Goal: Check status: Check status

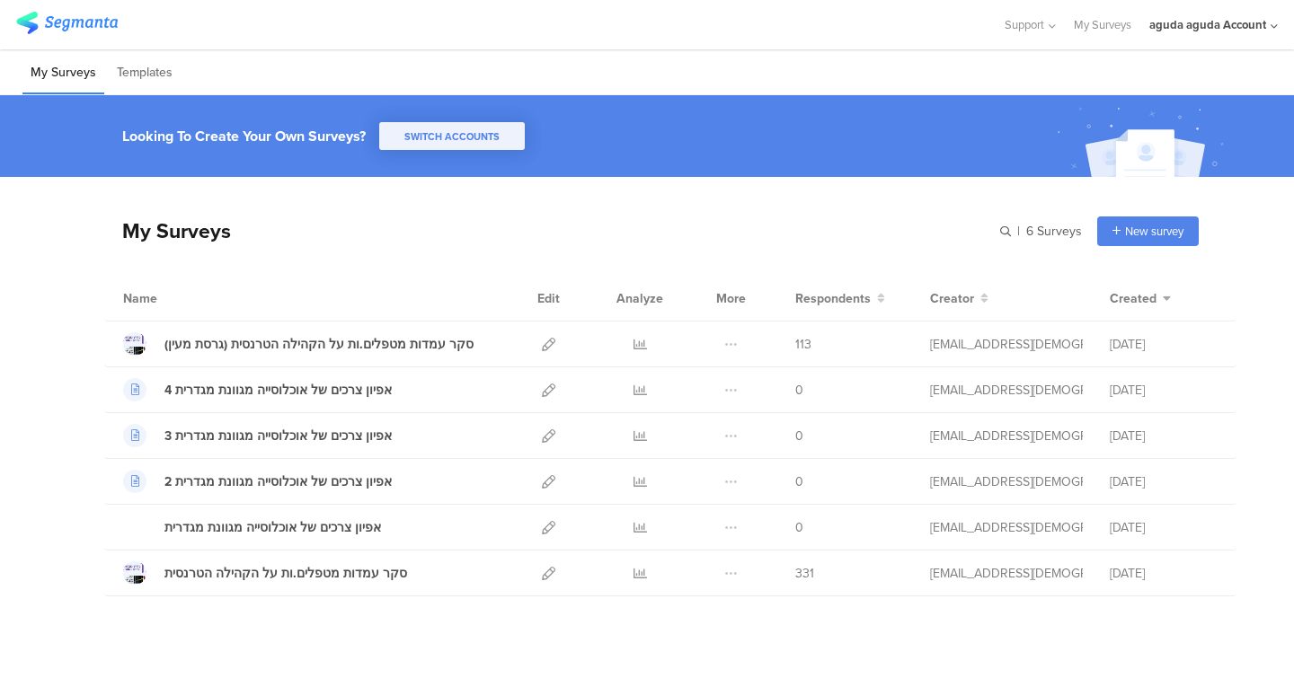
drag, startPoint x: 279, startPoint y: 276, endPoint x: 421, endPoint y: 188, distance: 167.1
click at [421, 188] on div "My Surveys | 6 Surveys New survey Start from scratch Choose from templates Name…" at bounding box center [651, 387] width 1095 height 420
click at [1240, 36] on div "aguda aguda Account" at bounding box center [1213, 24] width 129 height 49
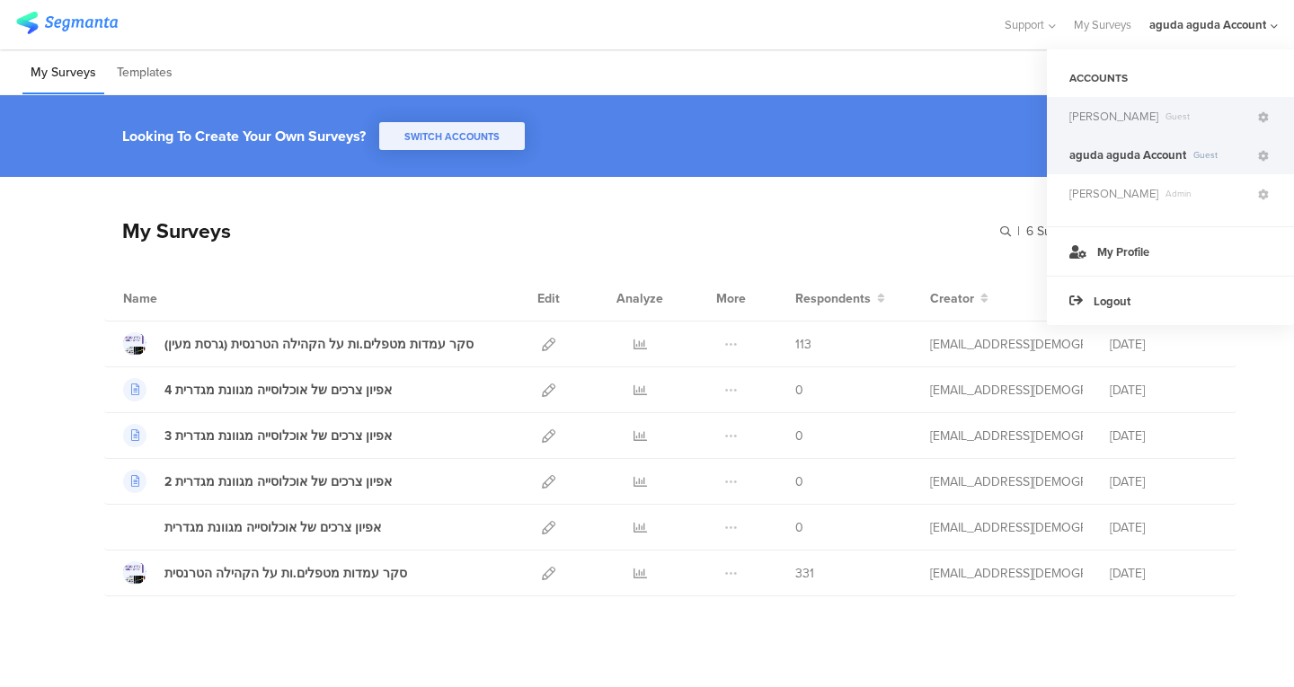
click at [1158, 115] on span "Guest" at bounding box center [1206, 116] width 97 height 13
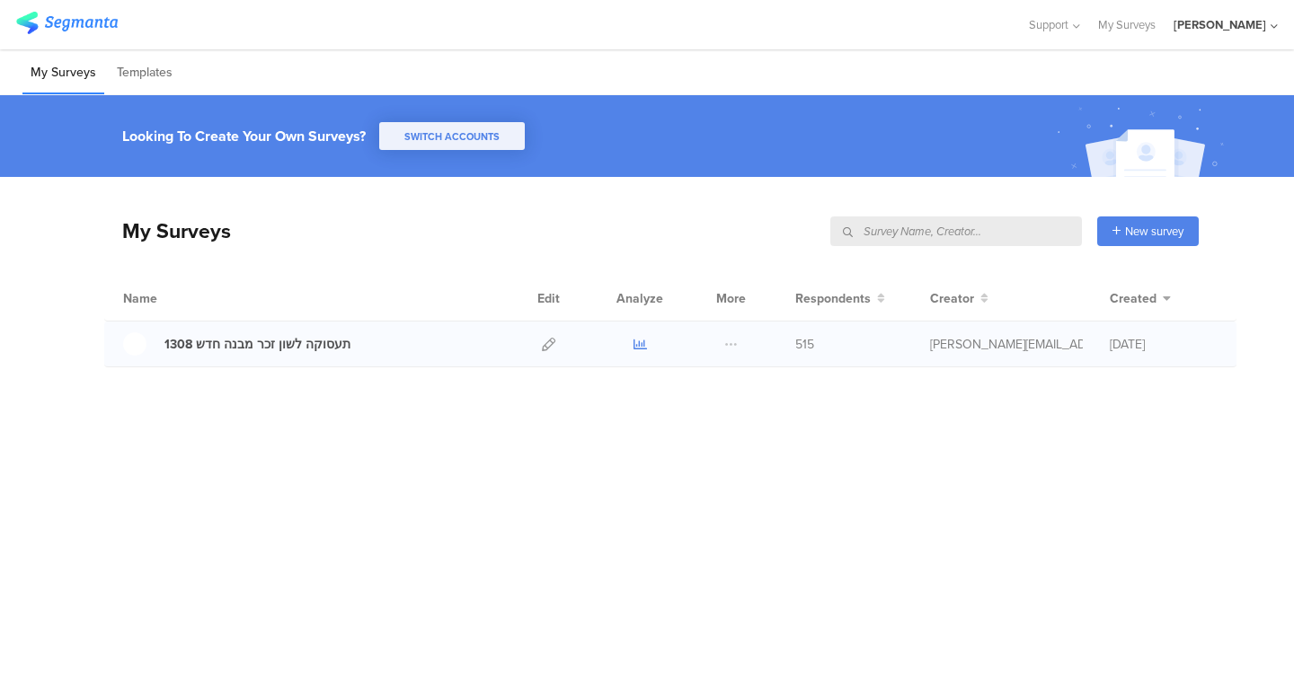
click at [641, 345] on icon at bounding box center [640, 344] width 13 height 13
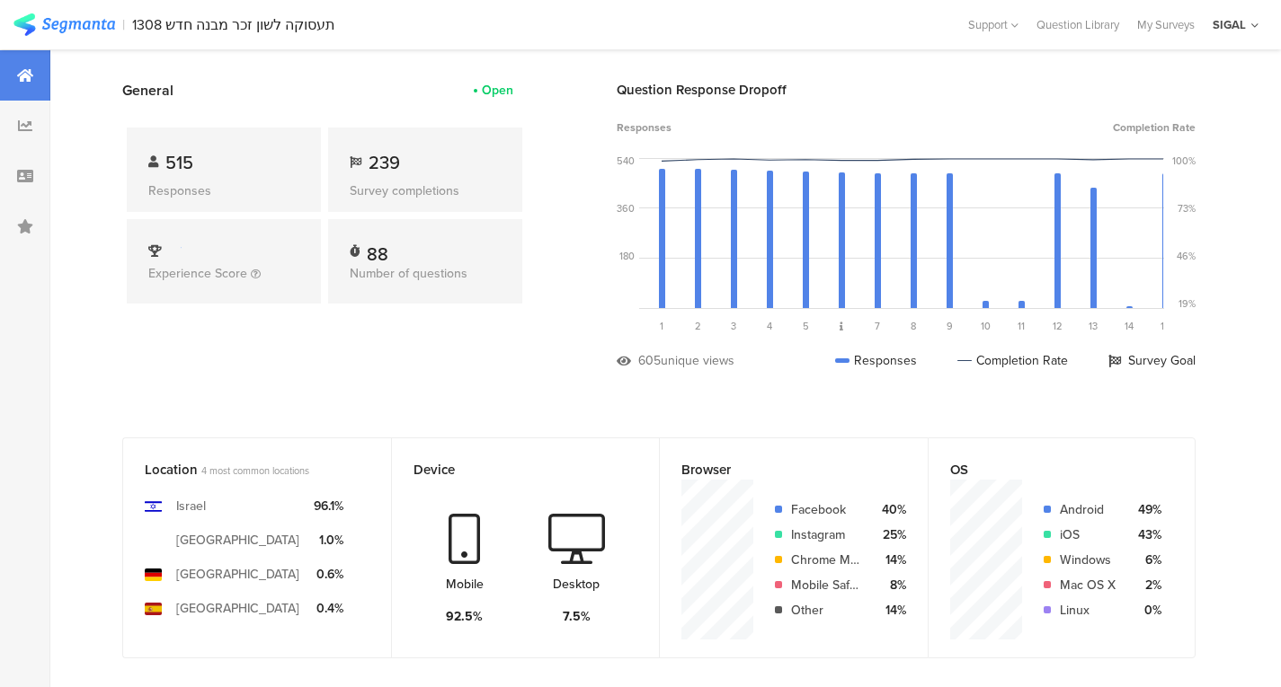
scroll to position [75, 0]
click at [8, 135] on div at bounding box center [25, 126] width 50 height 50
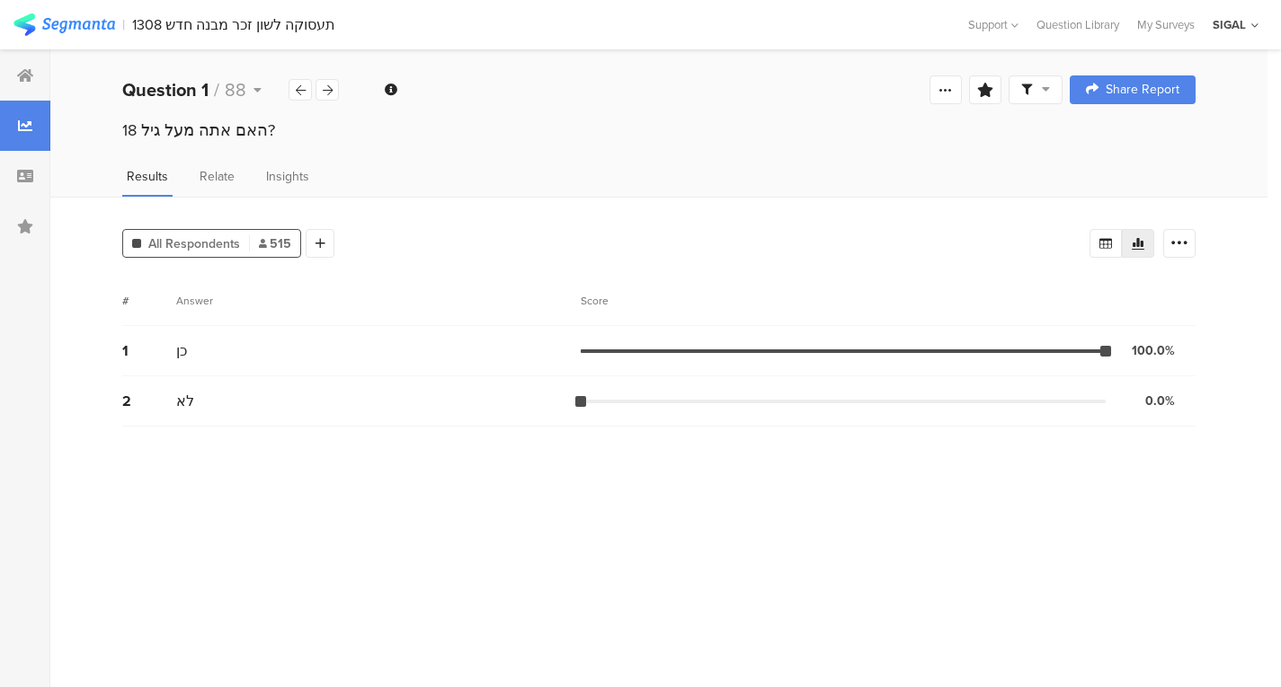
click at [11, 113] on div at bounding box center [25, 126] width 50 height 50
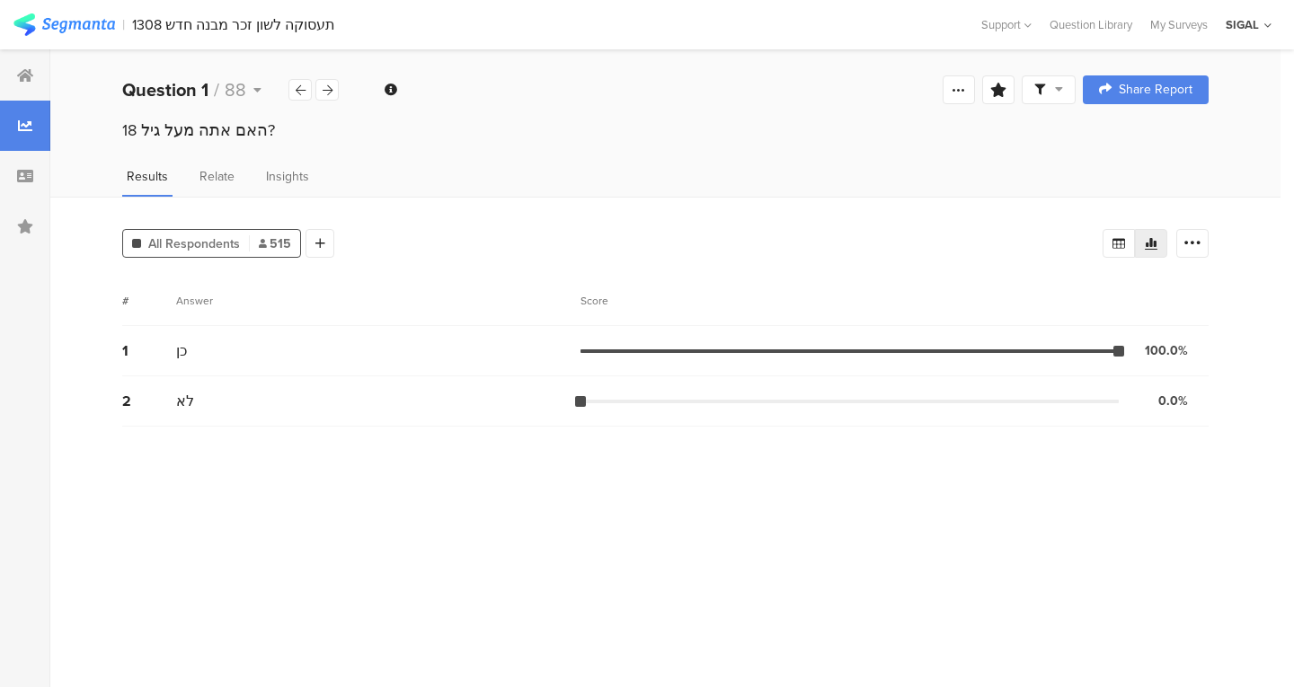
click at [19, 84] on div at bounding box center [25, 75] width 50 height 50
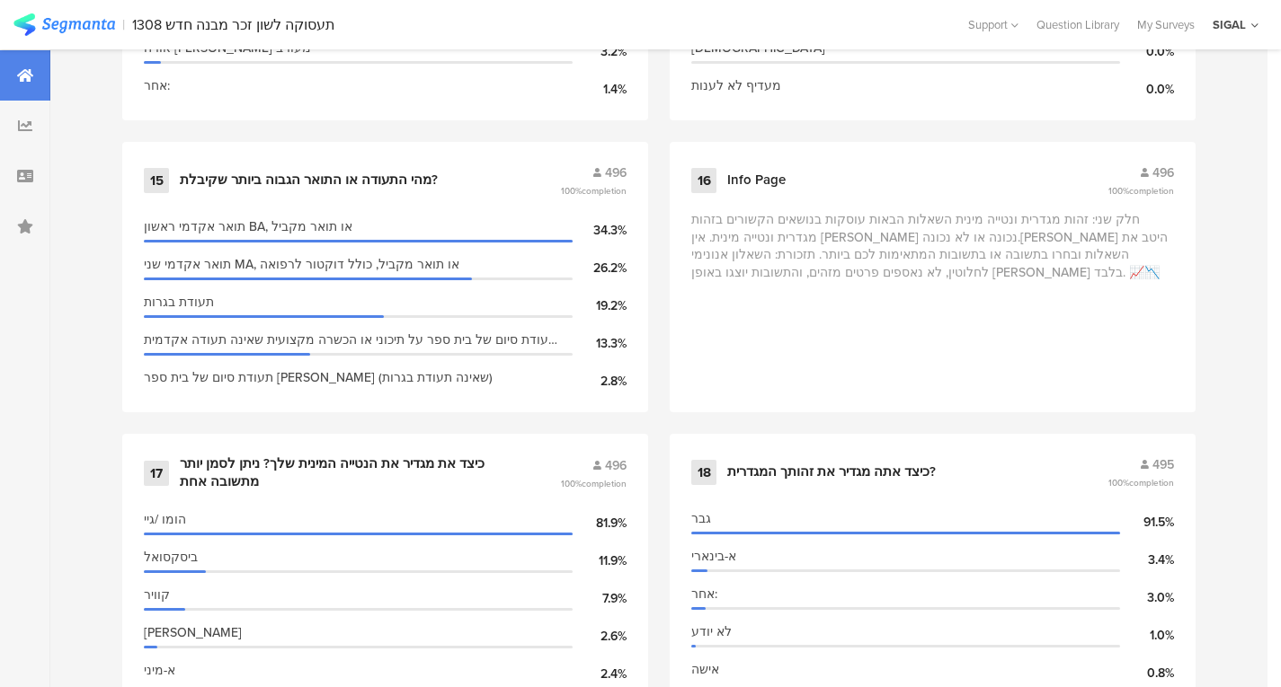
scroll to position [2773, 0]
